Goal: Register for event/course

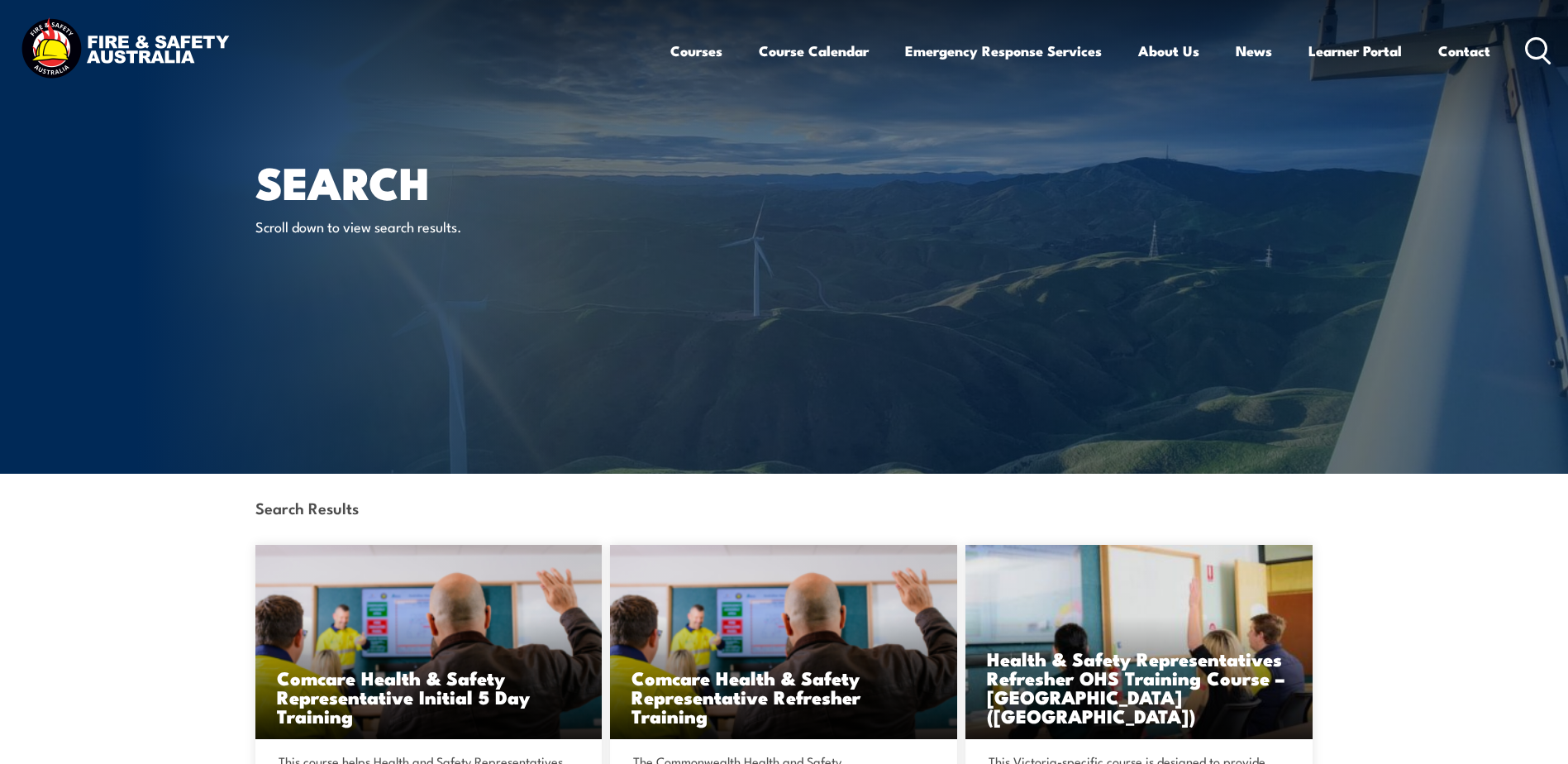
click at [1523, 47] on div "Courses Course Calendar Emergency Response Services Services Overview Emergency…" at bounding box center [1112, 51] width 882 height 71
click at [1541, 49] on icon at bounding box center [1538, 51] width 26 height 27
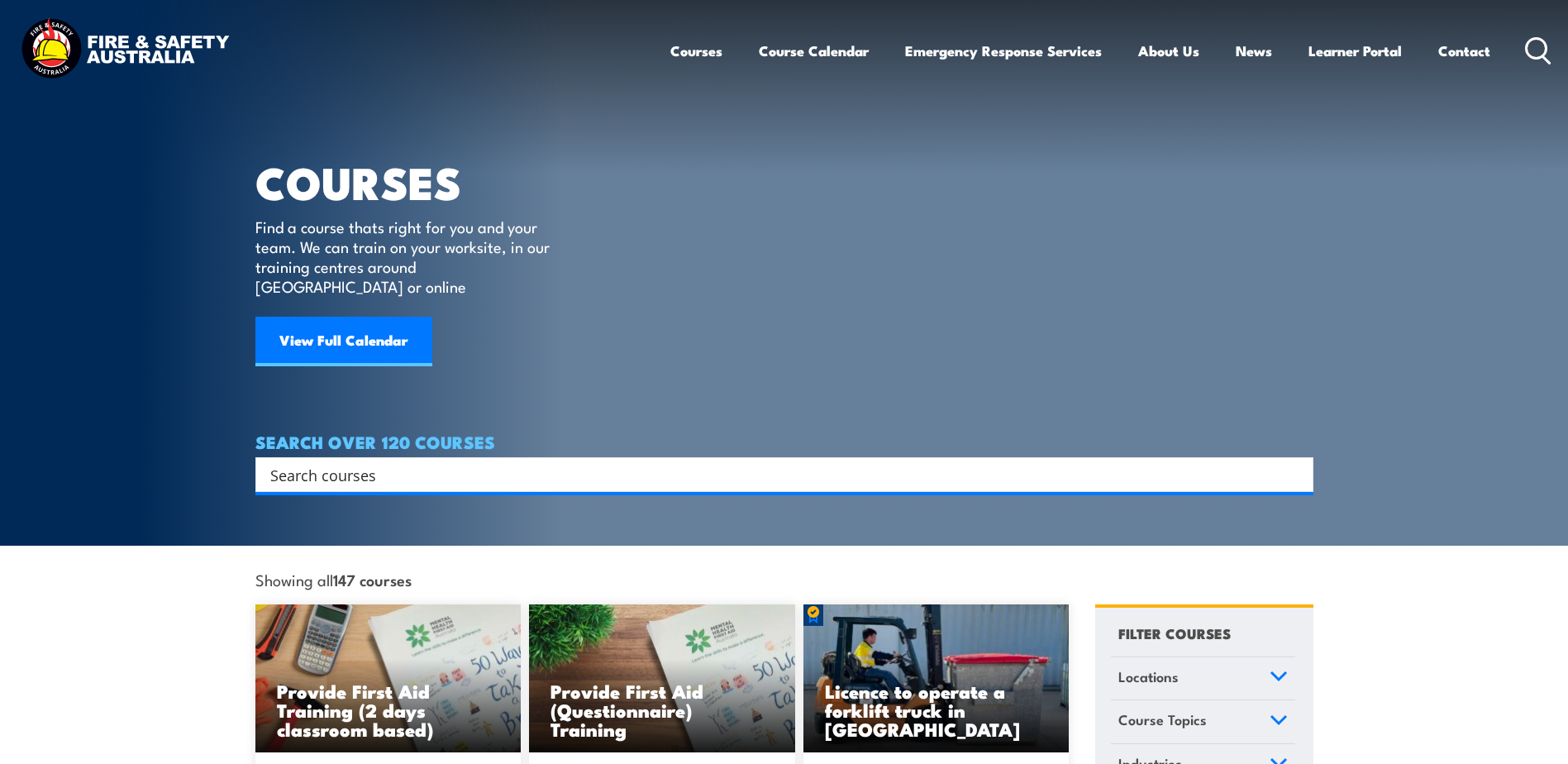
click at [920, 462] on input "Search input" at bounding box center [773, 474] width 1007 height 25
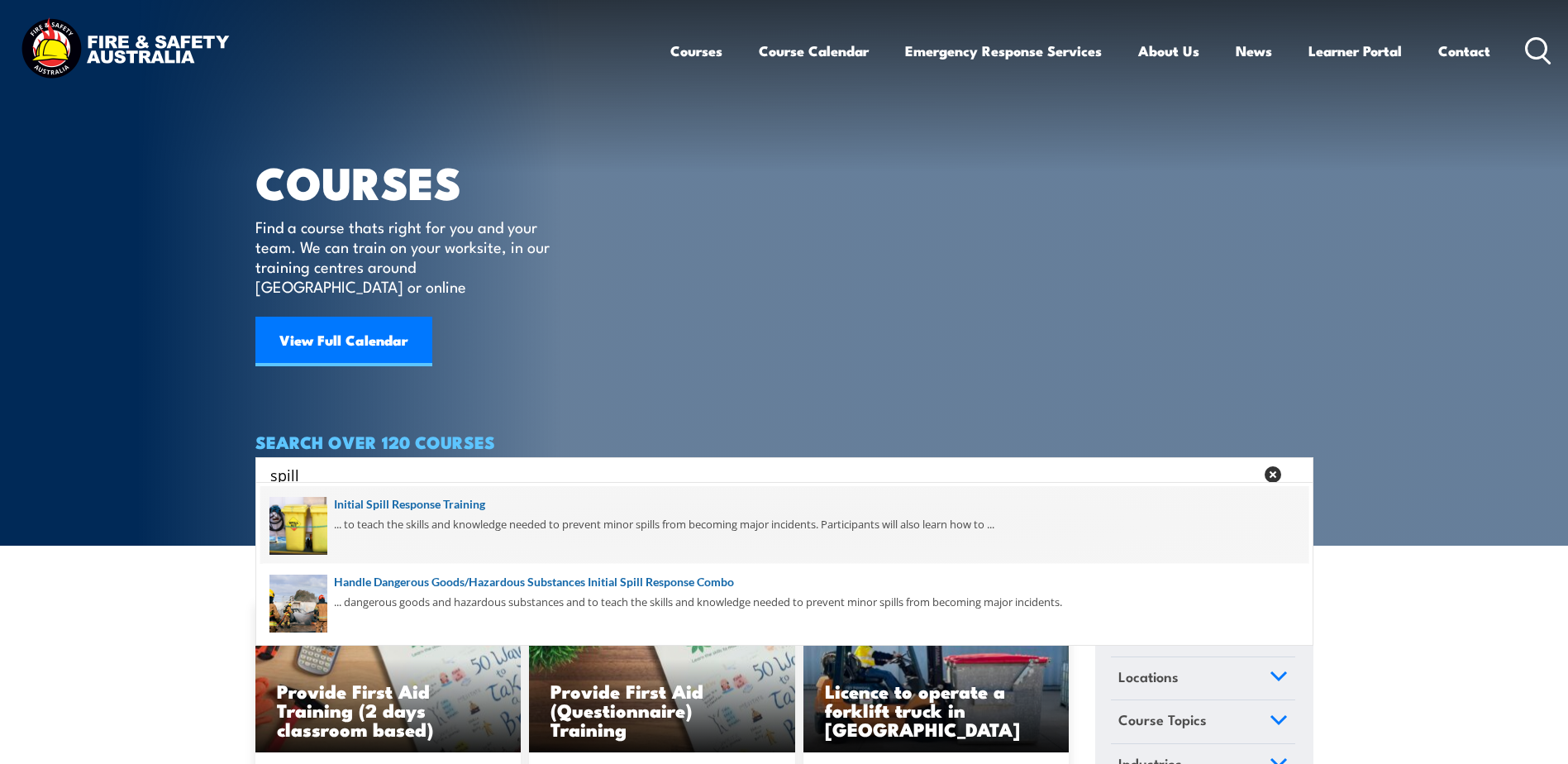
type input "spill"
click at [427, 503] on span at bounding box center [785, 525] width 1048 height 78
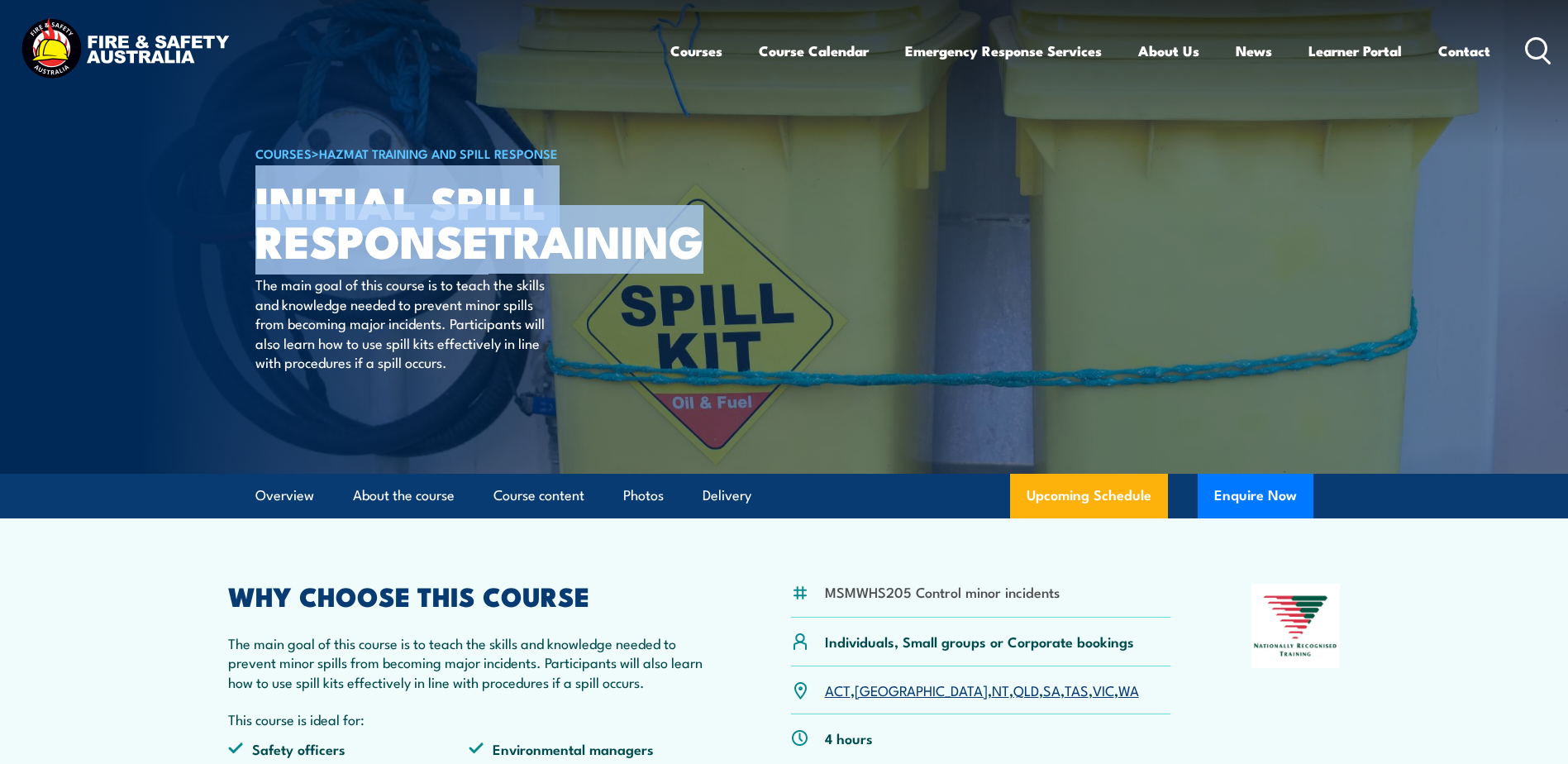
drag, startPoint x: 394, startPoint y: 255, endPoint x: 257, endPoint y: 184, distance: 154.3
click at [257, 184] on h1 "Initial Spill Response TRAINING" at bounding box center [460, 220] width 408 height 77
copy h1 "Initial Spill Response TRAINING"
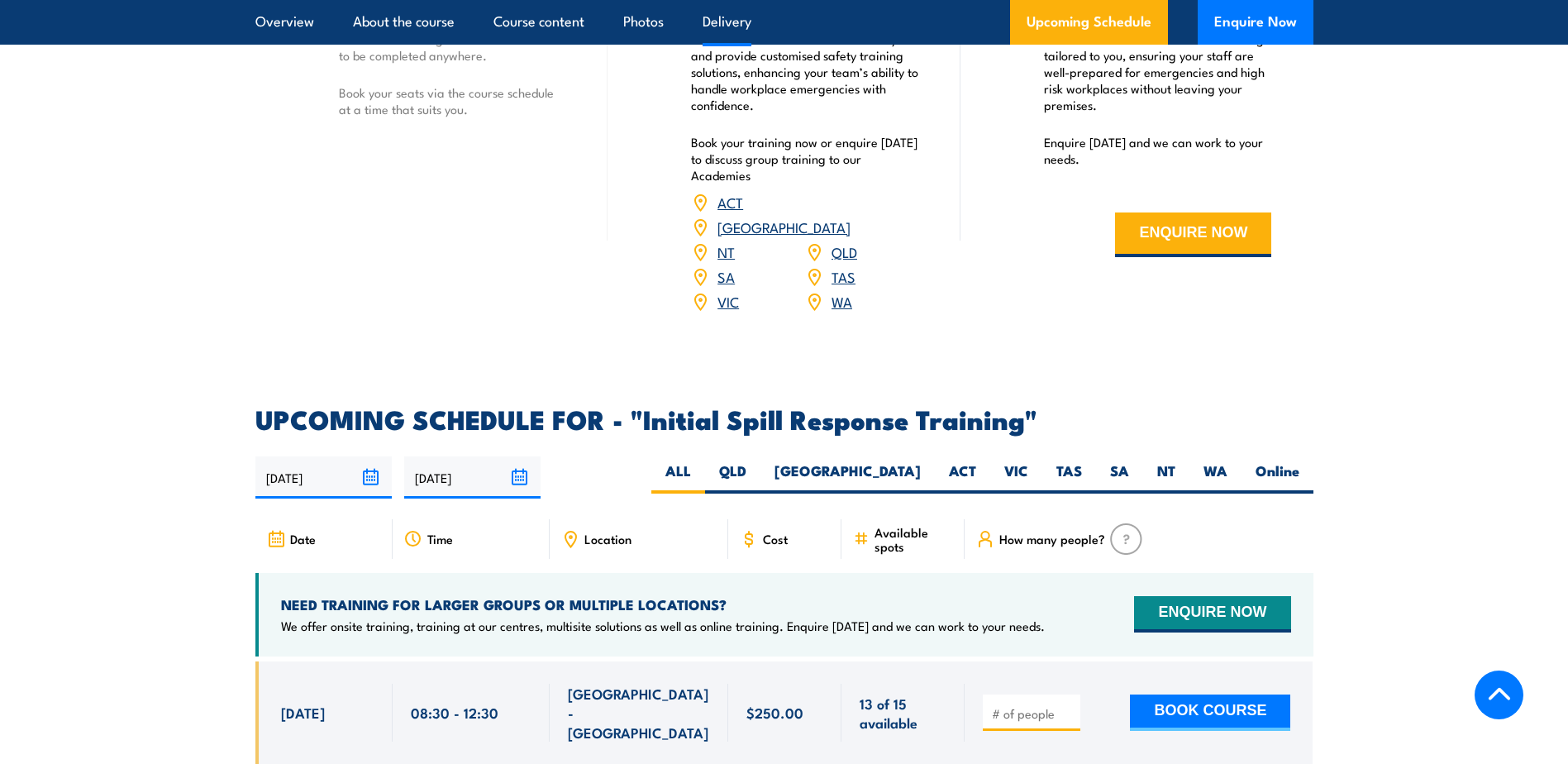
scroll to position [2067, 0]
click at [760, 462] on label "QLD" at bounding box center [732, 479] width 55 height 32
click at [757, 462] on input "QLD" at bounding box center [752, 468] width 11 height 11
radio input "true"
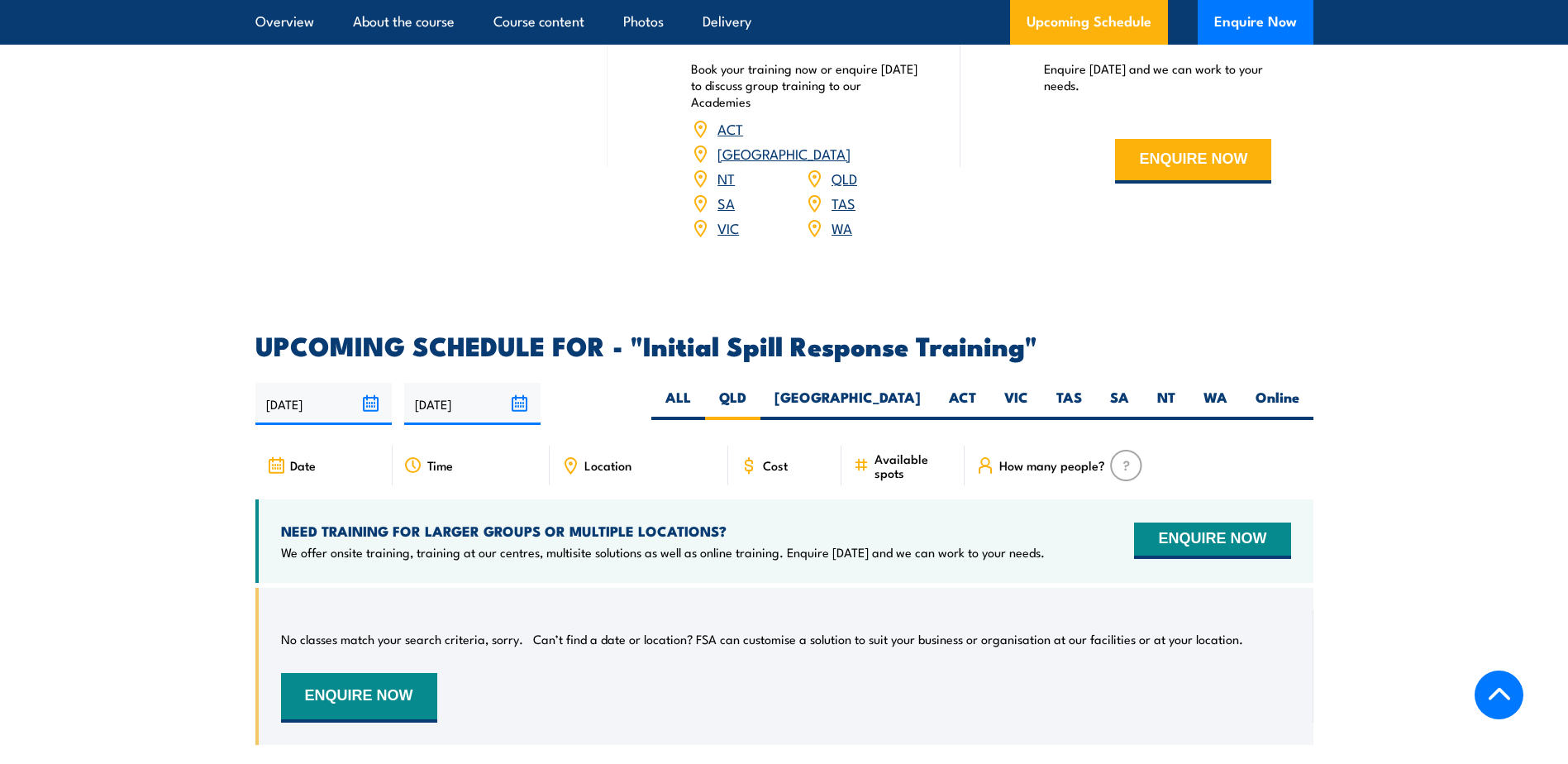
scroll to position [2018, 0]
